Goal: Task Accomplishment & Management: Manage account settings

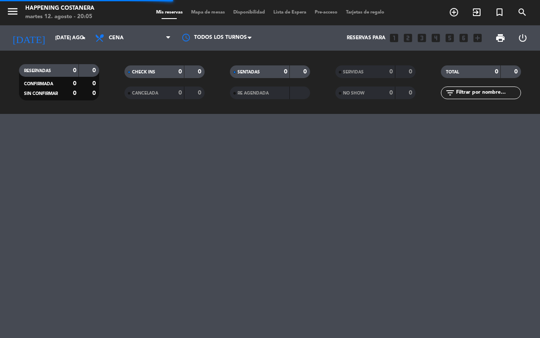
click at [210, 13] on span "Mapa de mesas" at bounding box center [208, 12] width 42 height 5
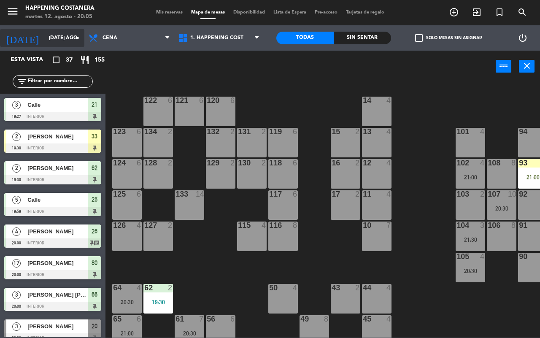
click at [49, 37] on input "[DATE] ago." at bounding box center [78, 38] width 67 height 14
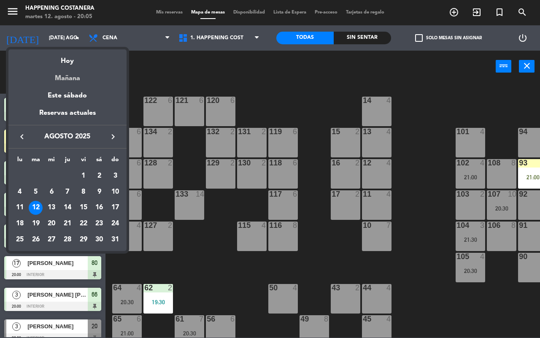
click at [81, 75] on div "Mañana" at bounding box center [67, 75] width 118 height 17
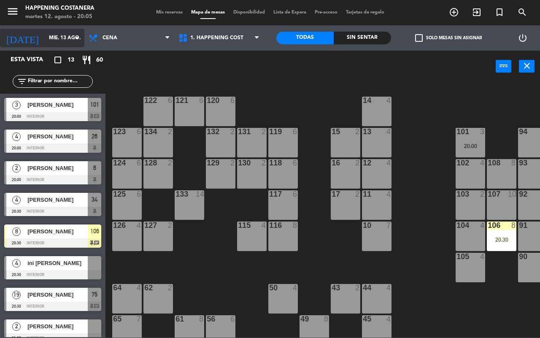
click at [45, 38] on input "mié. 13 ago." at bounding box center [78, 38] width 67 height 14
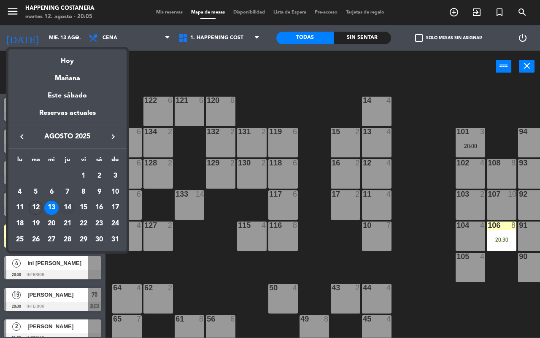
click at [66, 207] on div "14" at bounding box center [67, 208] width 14 height 14
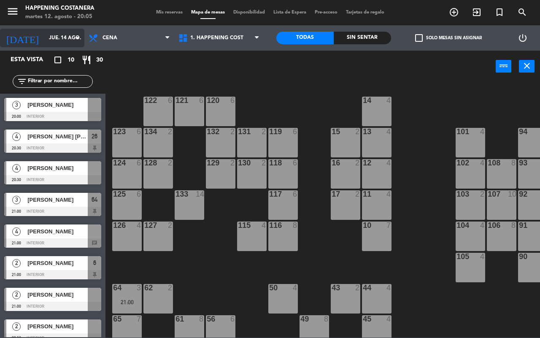
click at [49, 38] on input "jue. 14 ago." at bounding box center [78, 38] width 67 height 14
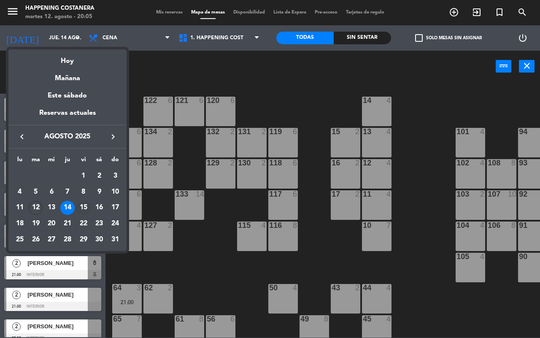
click at [81, 208] on div "15" at bounding box center [83, 208] width 14 height 14
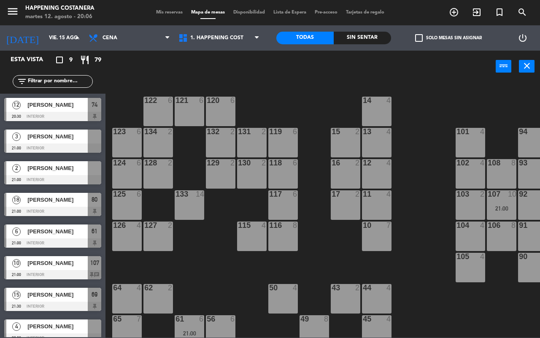
scroll to position [41, 0]
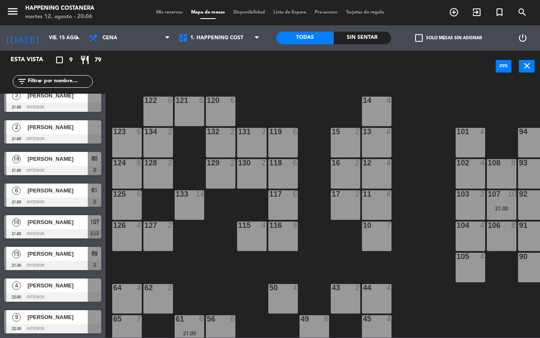
click at [68, 231] on div at bounding box center [52, 233] width 97 height 9
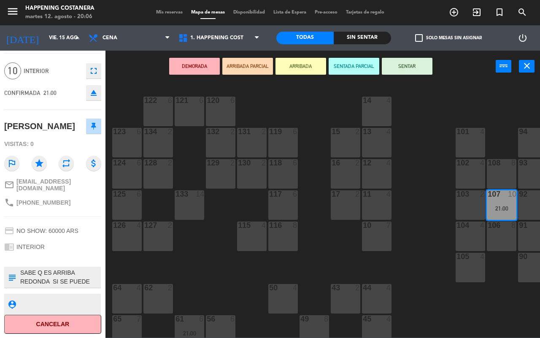
scroll to position [32, 0]
click at [89, 66] on icon "fullscreen" at bounding box center [94, 71] width 10 height 10
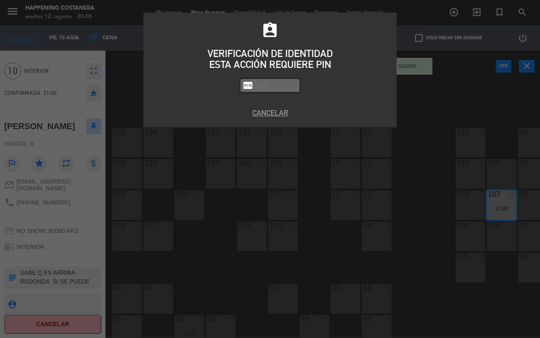
click at [361, 160] on div "assignment_ind VERIFICACIÓN DE IDENTIDAD ESTA ACCIÓN REQUIERE PIN fiber_pin PAS…" at bounding box center [270, 169] width 540 height 338
click at [273, 109] on button "Cancelar" at bounding box center [270, 112] width 241 height 11
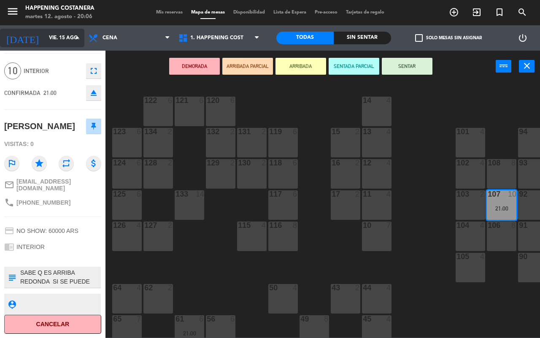
click at [55, 40] on input "vie. 15 ago." at bounding box center [78, 38] width 67 height 14
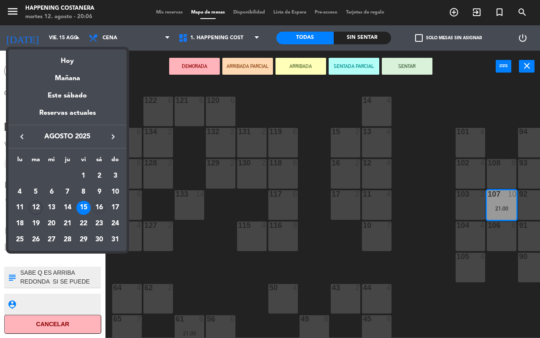
click at [98, 207] on div "16" at bounding box center [99, 208] width 14 height 14
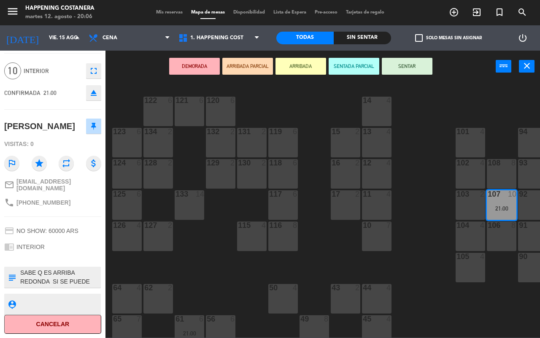
type input "sáb. 16 ago."
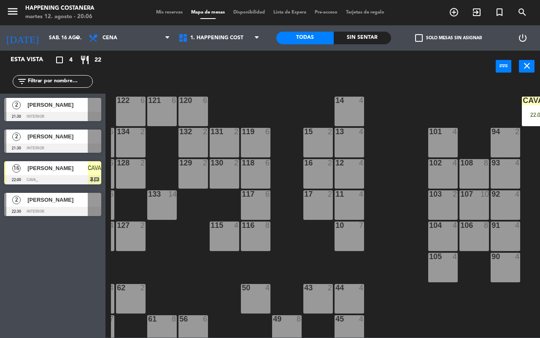
scroll to position [0, 0]
